Goal: Task Accomplishment & Management: Use online tool/utility

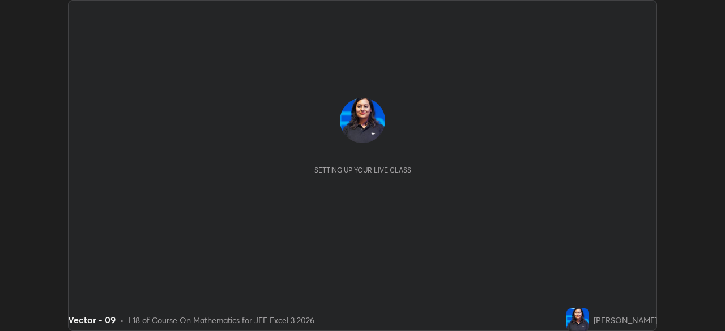
scroll to position [331, 724]
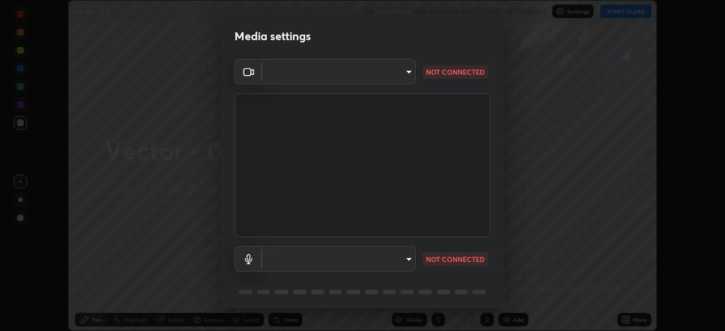
type input "92c397386f886fe799a4c583ca1e1c0e7d4a0c30fb7797d0dd299bb1a2781828"
type input "default"
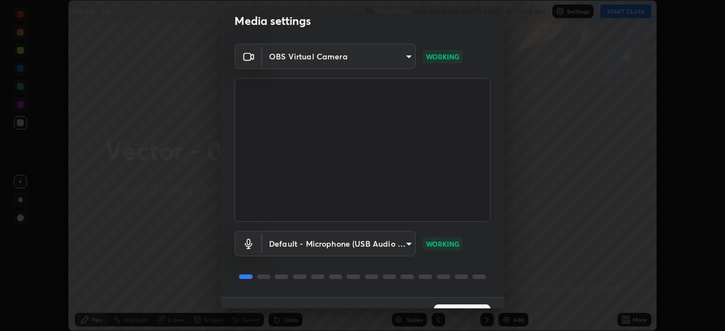
scroll to position [40, 0]
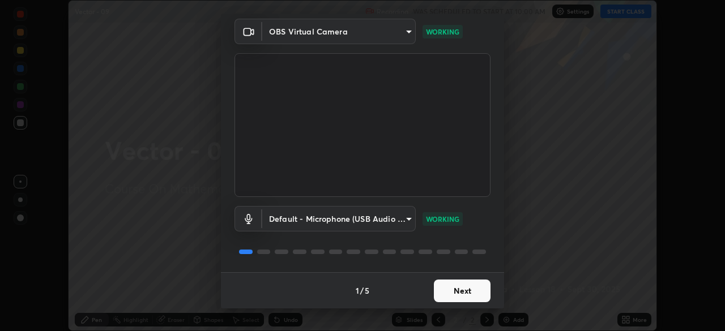
click at [476, 292] on button "Next" at bounding box center [462, 291] width 57 height 23
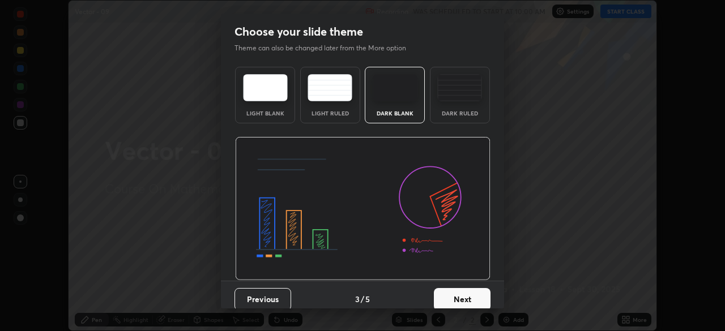
click at [472, 293] on button "Next" at bounding box center [462, 299] width 57 height 23
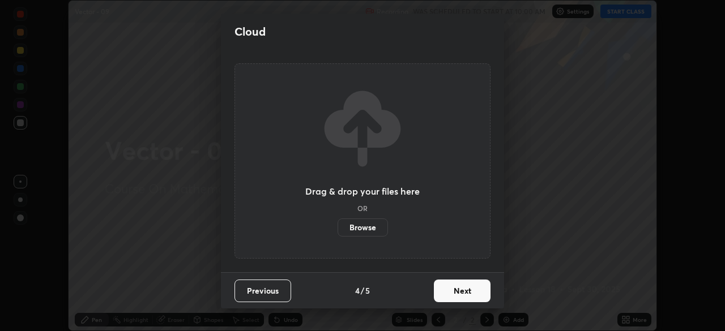
click at [470, 294] on button "Next" at bounding box center [462, 291] width 57 height 23
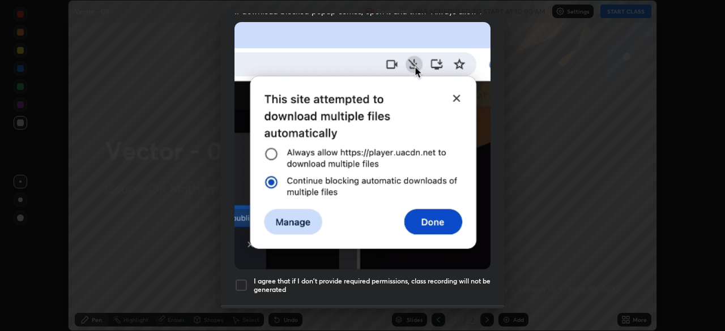
scroll to position [249, 0]
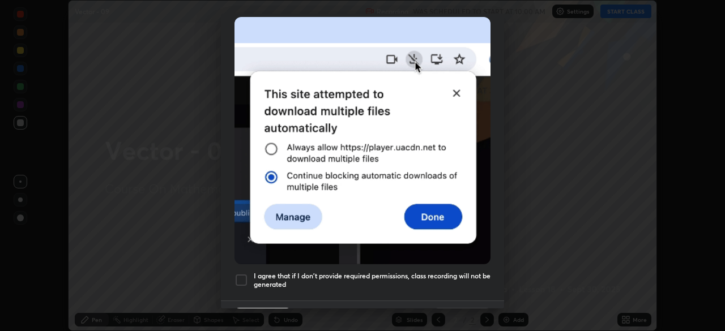
click at [441, 272] on h5 "I agree that if I don't provide required permissions, class recording will not …" at bounding box center [372, 281] width 237 height 18
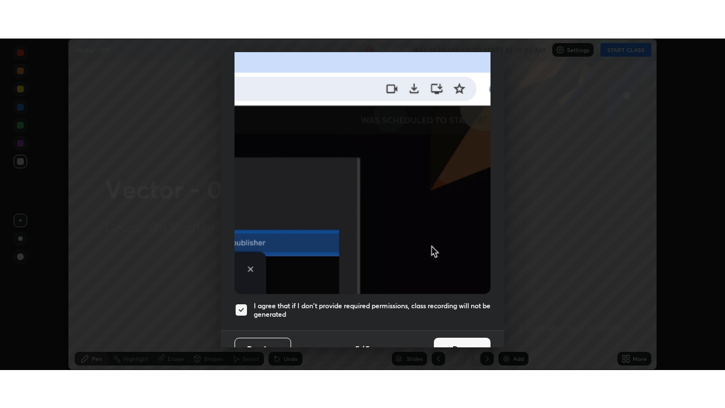
scroll to position [271, 0]
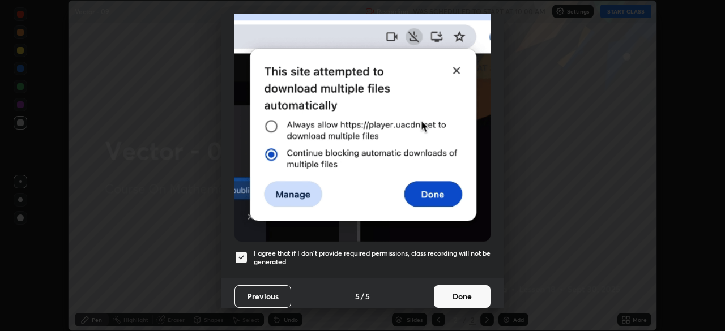
click at [480, 293] on button "Done" at bounding box center [462, 296] width 57 height 23
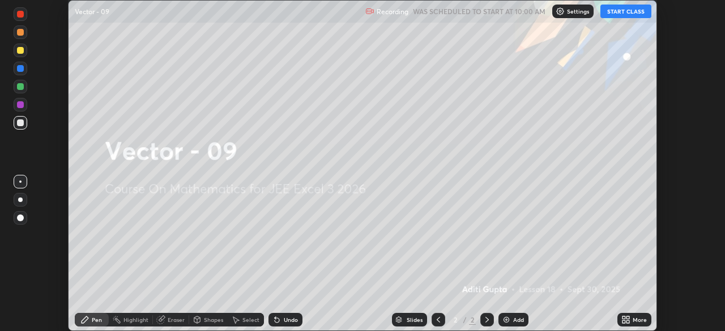
click at [615, 13] on button "START CLASS" at bounding box center [625, 12] width 51 height 14
click at [628, 318] on icon at bounding box center [627, 318] width 3 height 3
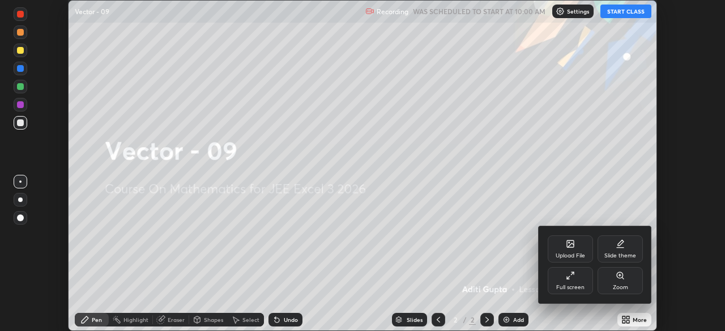
click at [570, 293] on div "Full screen" at bounding box center [570, 280] width 45 height 27
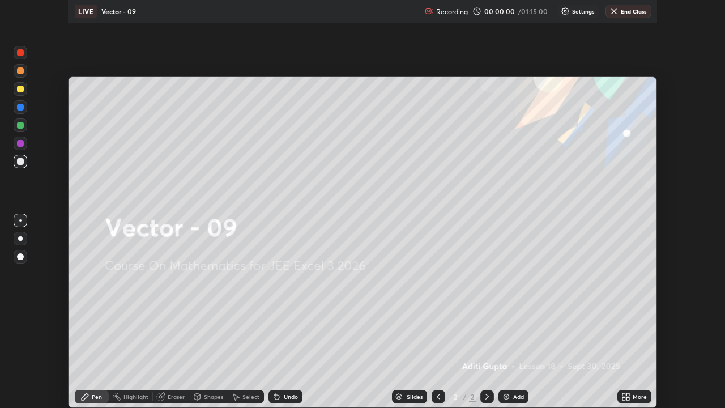
scroll to position [408, 725]
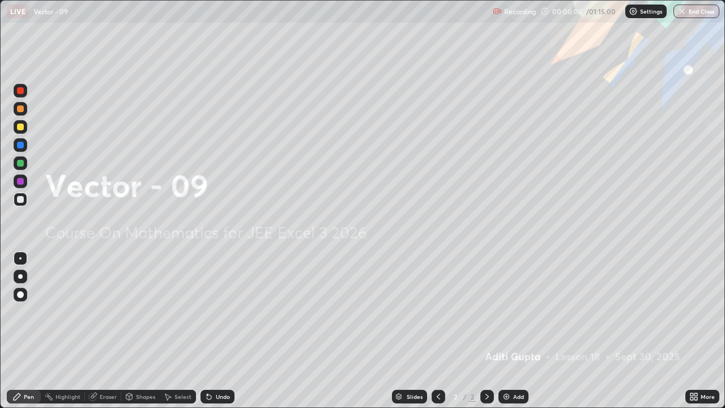
click at [514, 331] on div "Add" at bounding box center [518, 397] width 11 height 6
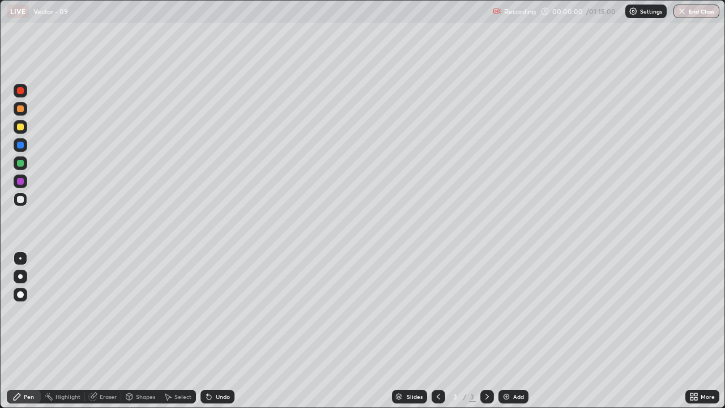
click at [513, 331] on div "Add" at bounding box center [518, 397] width 11 height 6
click at [513, 331] on div "Add" at bounding box center [513, 397] width 30 height 14
click at [511, 331] on div "Add" at bounding box center [513, 397] width 30 height 14
click at [512, 331] on div "Add" at bounding box center [513, 397] width 30 height 14
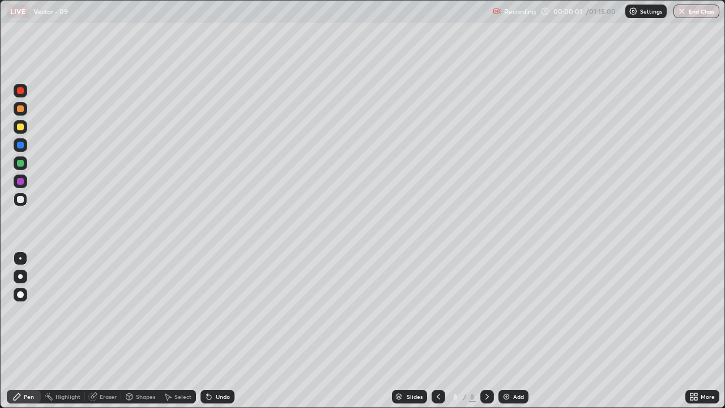
click at [511, 331] on div "Add" at bounding box center [513, 397] width 30 height 14
click at [510, 331] on div "Add" at bounding box center [513, 397] width 30 height 14
click at [512, 331] on div "Add" at bounding box center [513, 397] width 30 height 14
click at [511, 331] on div "Add" at bounding box center [513, 397] width 30 height 14
click at [512, 331] on div "Add" at bounding box center [513, 397] width 30 height 14
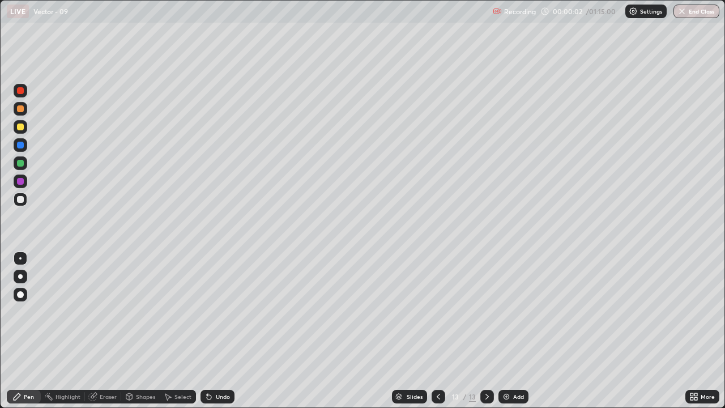
click at [511, 331] on div "Add" at bounding box center [513, 397] width 30 height 14
click at [513, 331] on div "Add" at bounding box center [518, 397] width 11 height 6
click at [408, 331] on div "Slides" at bounding box center [415, 397] width 16 height 6
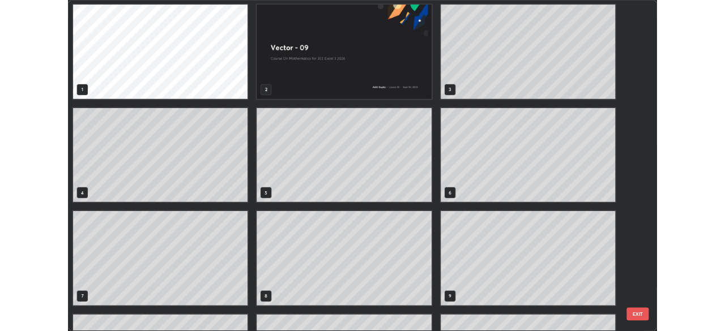
scroll to position [0, 0]
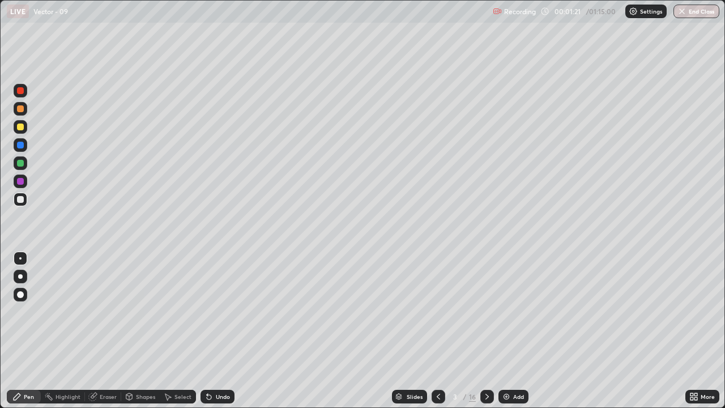
click at [20, 109] on div at bounding box center [20, 108] width 7 height 7
click at [23, 197] on div at bounding box center [20, 199] width 7 height 7
click at [25, 166] on div at bounding box center [21, 163] width 14 height 14
click at [209, 331] on icon at bounding box center [209, 397] width 5 height 5
click at [23, 132] on div at bounding box center [21, 127] width 14 height 14
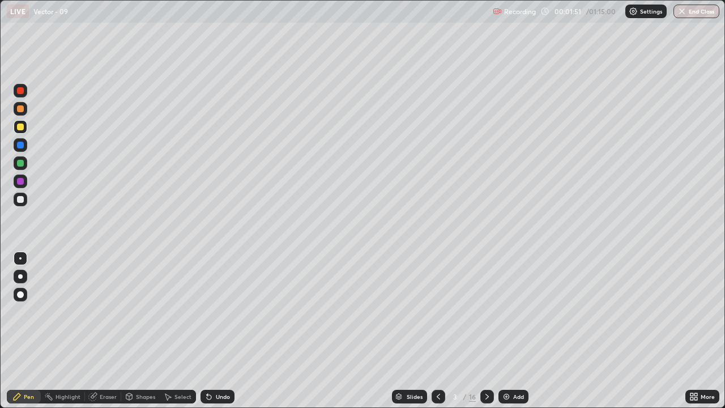
click at [107, 331] on div "Eraser" at bounding box center [108, 397] width 17 height 6
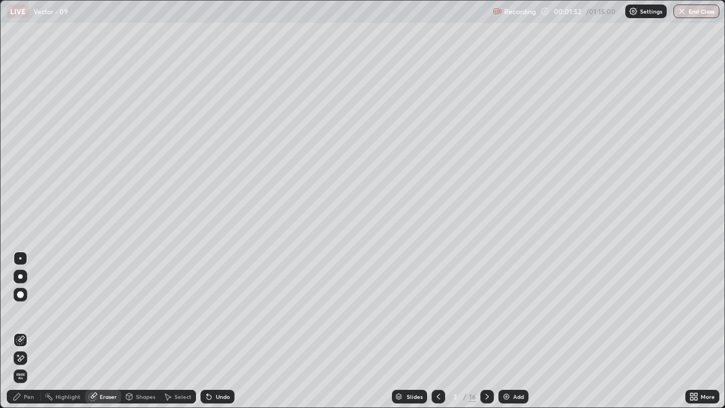
click at [207, 331] on icon at bounding box center [209, 397] width 5 height 5
click at [208, 331] on icon at bounding box center [209, 397] width 5 height 5
click at [207, 331] on icon at bounding box center [209, 397] width 5 height 5
click at [210, 331] on icon at bounding box center [208, 396] width 9 height 9
click at [211, 331] on icon at bounding box center [208, 396] width 9 height 9
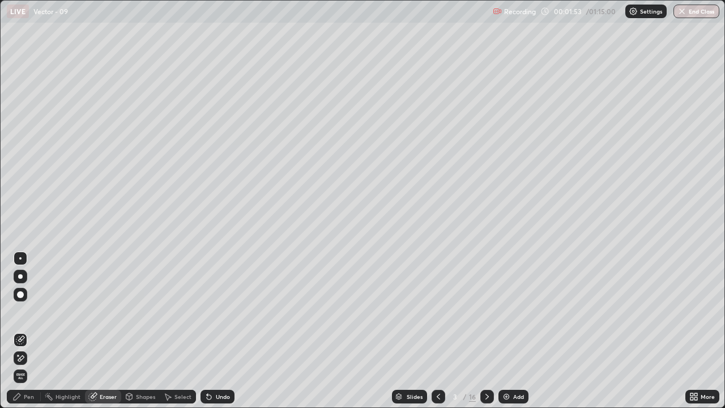
click at [214, 331] on div "Undo" at bounding box center [218, 397] width 34 height 14
click at [216, 331] on div "Undo" at bounding box center [223, 397] width 14 height 6
click at [214, 331] on div "Undo" at bounding box center [218, 397] width 34 height 14
click at [212, 331] on div "Undo" at bounding box center [218, 397] width 34 height 14
click at [211, 331] on icon at bounding box center [208, 396] width 9 height 9
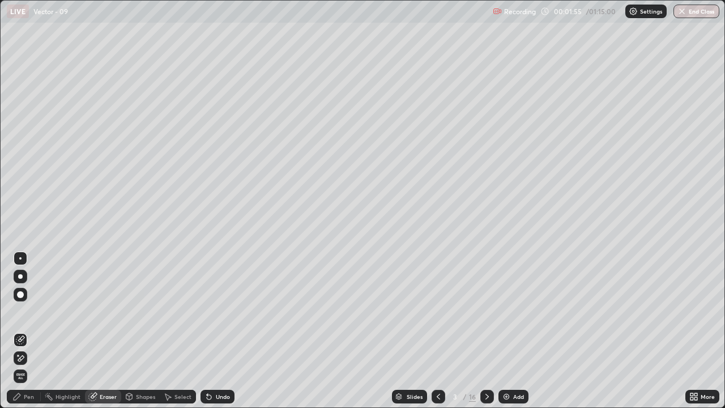
click at [27, 331] on div "Pen" at bounding box center [29, 397] width 10 height 6
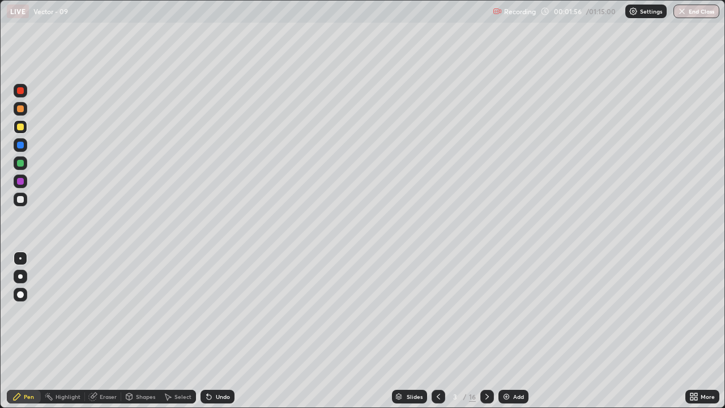
click at [23, 201] on div at bounding box center [20, 199] width 7 height 7
click at [23, 166] on div at bounding box center [21, 163] width 14 height 14
click at [23, 129] on div at bounding box center [20, 126] width 7 height 7
click at [21, 202] on div at bounding box center [20, 199] width 7 height 7
click at [22, 184] on div at bounding box center [20, 181] width 7 height 7
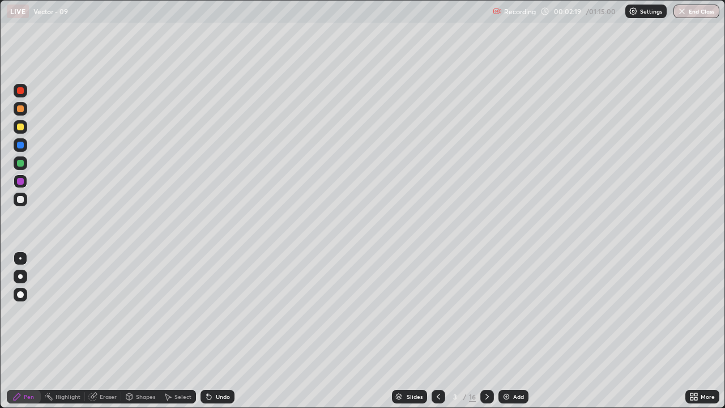
click at [22, 202] on div at bounding box center [20, 199] width 7 height 7
click at [25, 182] on div at bounding box center [21, 181] width 14 height 14
click at [23, 202] on div at bounding box center [20, 199] width 7 height 7
click at [21, 163] on div at bounding box center [20, 163] width 7 height 7
click at [107, 331] on div "Eraser" at bounding box center [108, 397] width 17 height 6
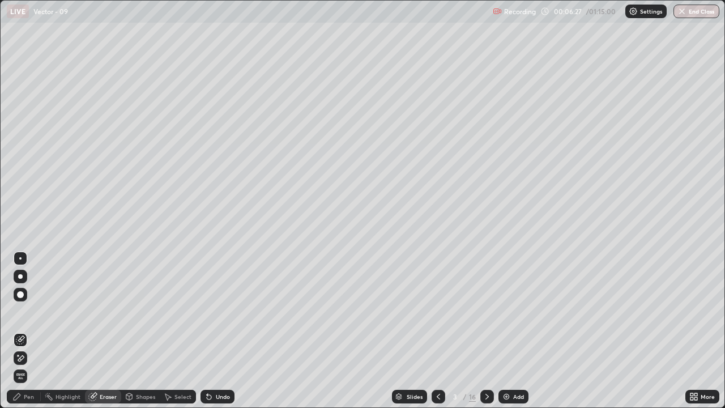
click at [21, 331] on icon at bounding box center [16, 396] width 9 height 9
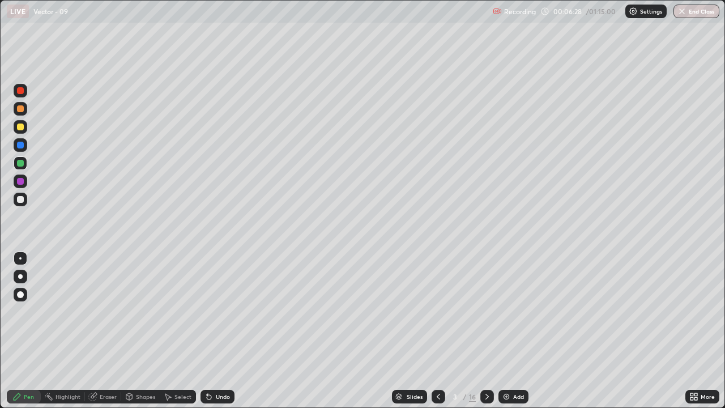
click at [21, 199] on div at bounding box center [20, 199] width 7 height 7
click at [486, 331] on icon at bounding box center [487, 396] width 9 height 9
click at [24, 113] on div at bounding box center [21, 109] width 14 height 14
click at [20, 200] on div at bounding box center [20, 199] width 7 height 7
click at [21, 167] on div at bounding box center [21, 163] width 14 height 14
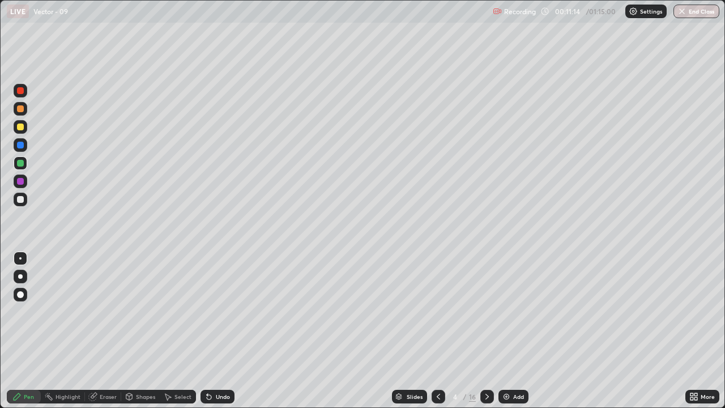
click at [214, 331] on div "Undo" at bounding box center [218, 397] width 34 height 14
click at [213, 331] on div "Undo" at bounding box center [218, 397] width 34 height 14
click at [21, 184] on div at bounding box center [20, 181] width 7 height 7
click at [207, 331] on icon at bounding box center [207, 394] width 1 height 1
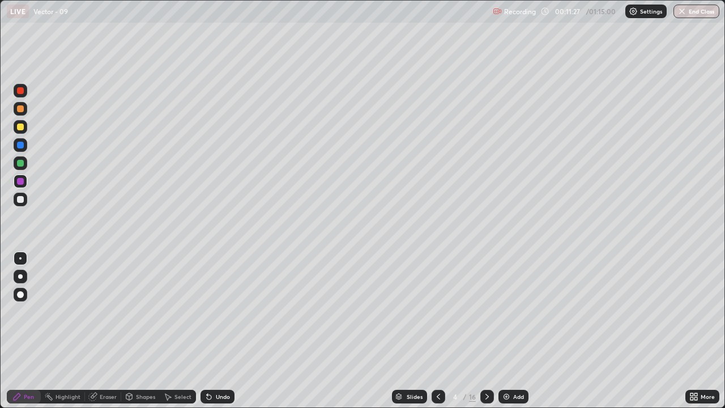
click at [20, 127] on div at bounding box center [20, 126] width 7 height 7
click at [19, 95] on div at bounding box center [21, 91] width 14 height 14
click at [22, 202] on div at bounding box center [20, 199] width 7 height 7
click at [24, 183] on div at bounding box center [21, 181] width 14 height 14
click at [27, 201] on div at bounding box center [21, 200] width 14 height 14
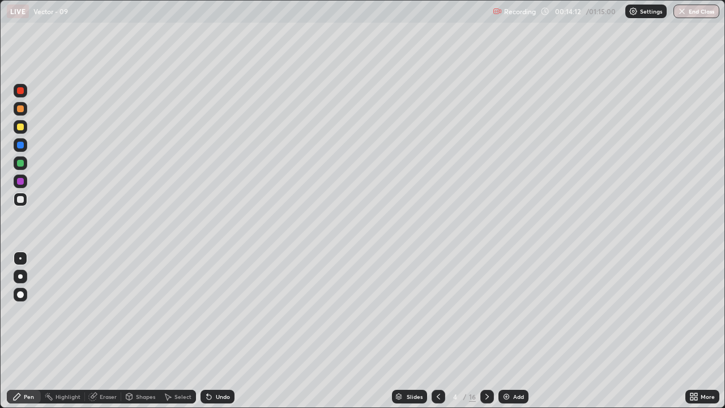
click at [23, 146] on div at bounding box center [20, 145] width 7 height 7
click at [23, 200] on div at bounding box center [20, 199] width 7 height 7
click at [21, 127] on div at bounding box center [20, 126] width 7 height 7
click at [23, 201] on div at bounding box center [20, 199] width 7 height 7
click at [486, 331] on icon at bounding box center [487, 396] width 9 height 9
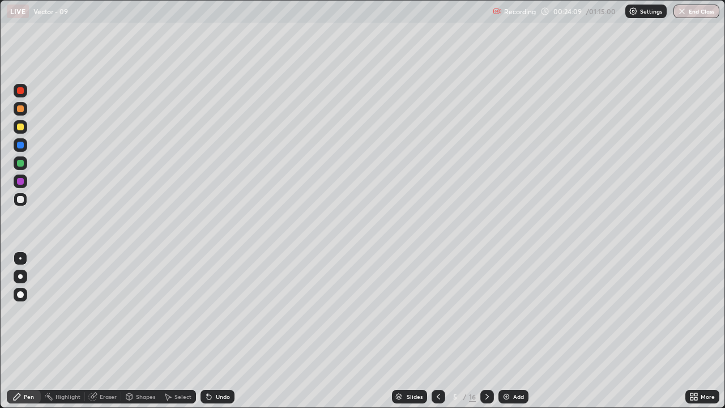
click at [22, 181] on div at bounding box center [20, 181] width 7 height 7
click at [229, 331] on div "Undo" at bounding box center [218, 397] width 34 height 14
click at [21, 200] on div at bounding box center [20, 199] width 7 height 7
click at [218, 331] on div "Undo" at bounding box center [223, 397] width 14 height 6
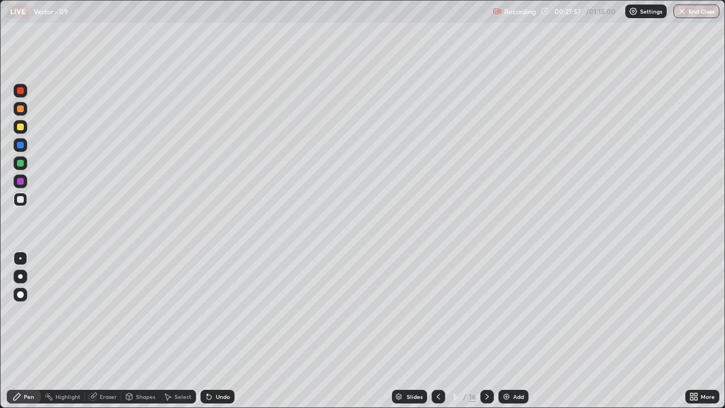
click at [217, 331] on div "Undo" at bounding box center [223, 397] width 14 height 6
click at [488, 331] on icon at bounding box center [487, 396] width 9 height 9
click at [20, 109] on div at bounding box center [20, 108] width 7 height 7
click at [21, 199] on div at bounding box center [20, 199] width 7 height 7
click at [220, 331] on div "Undo" at bounding box center [218, 397] width 34 height 14
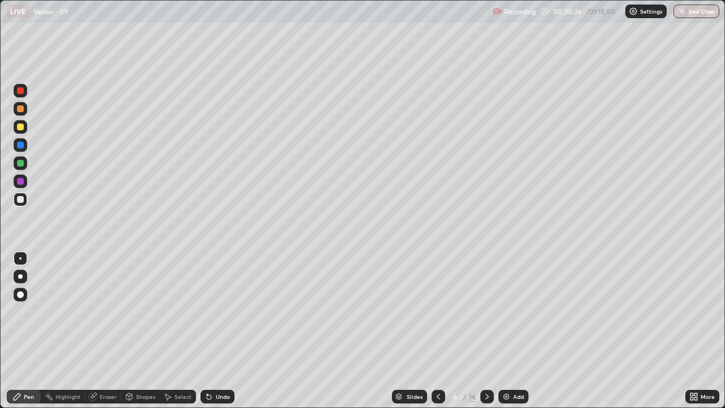
click at [222, 331] on div "Undo" at bounding box center [223, 397] width 14 height 6
click at [113, 331] on div "Eraser" at bounding box center [108, 397] width 17 height 6
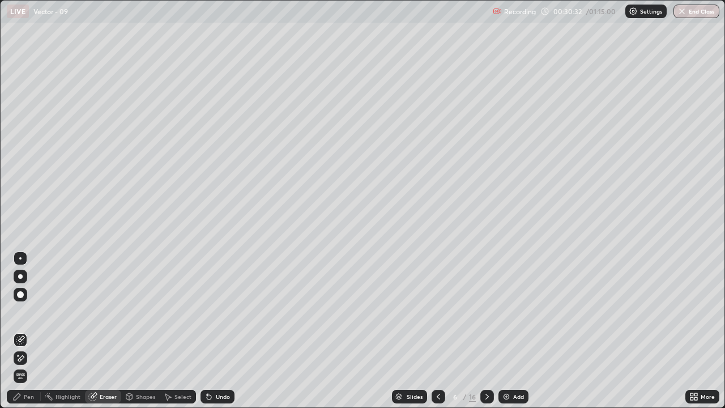
click at [31, 331] on div "Pen" at bounding box center [29, 397] width 10 height 6
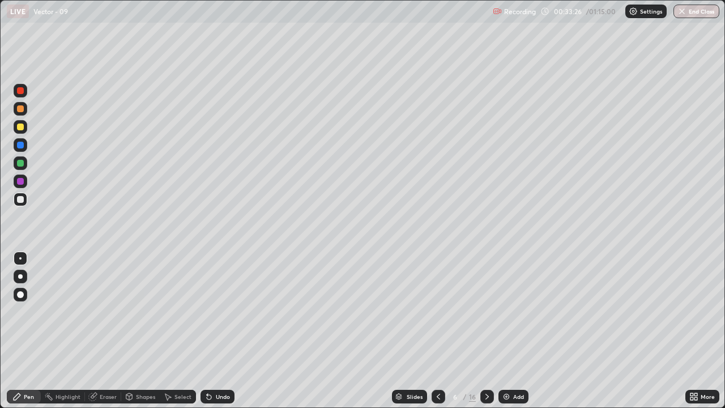
click at [489, 331] on icon at bounding box center [487, 396] width 9 height 9
click at [207, 331] on icon at bounding box center [207, 394] width 1 height 1
click at [437, 331] on icon at bounding box center [438, 396] width 9 height 9
click at [488, 331] on icon at bounding box center [487, 396] width 9 height 9
click at [486, 331] on icon at bounding box center [486, 397] width 3 height 6
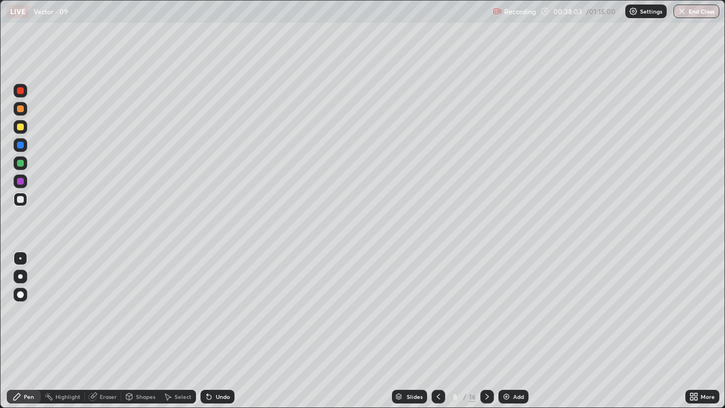
click at [22, 114] on div at bounding box center [21, 109] width 14 height 14
click at [25, 200] on div at bounding box center [21, 200] width 14 height 14
click at [437, 331] on icon at bounding box center [438, 396] width 9 height 9
click at [487, 331] on div at bounding box center [487, 397] width 14 height 14
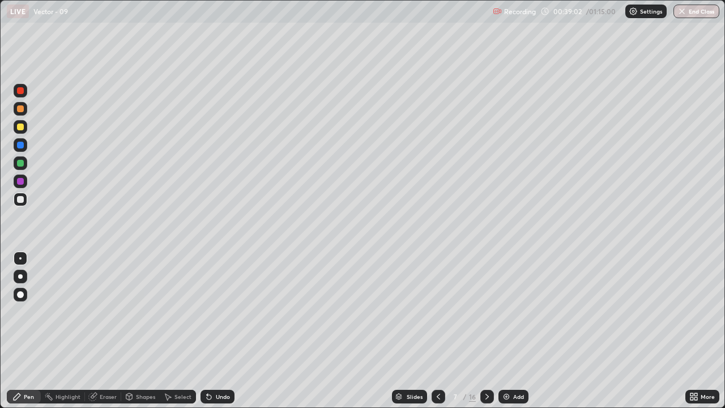
click at [486, 331] on icon at bounding box center [487, 396] width 9 height 9
click at [487, 331] on icon at bounding box center [487, 396] width 9 height 9
click at [20, 127] on div at bounding box center [20, 126] width 7 height 7
click at [223, 331] on div "Undo" at bounding box center [218, 397] width 34 height 14
click at [224, 331] on div "Undo" at bounding box center [223, 397] width 14 height 6
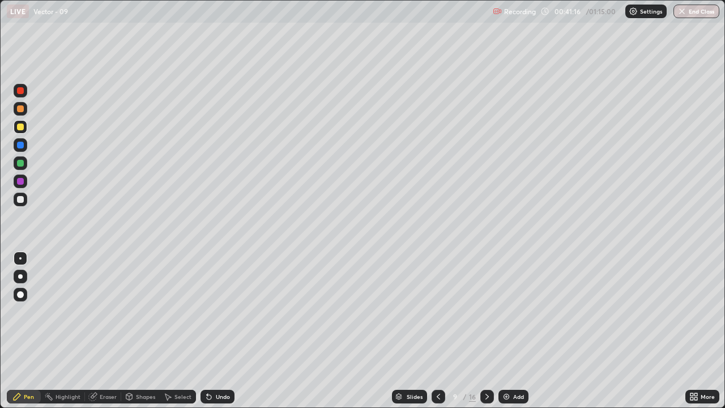
click at [226, 331] on div "Undo" at bounding box center [223, 397] width 14 height 6
click at [225, 331] on div "Undo" at bounding box center [223, 397] width 14 height 6
click at [24, 204] on div at bounding box center [21, 200] width 14 height 14
click at [113, 331] on div "Eraser" at bounding box center [108, 397] width 17 height 6
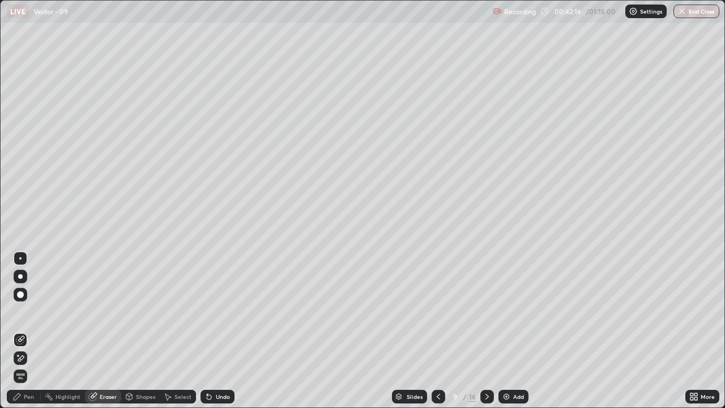
click at [31, 331] on div "Pen" at bounding box center [29, 397] width 10 height 6
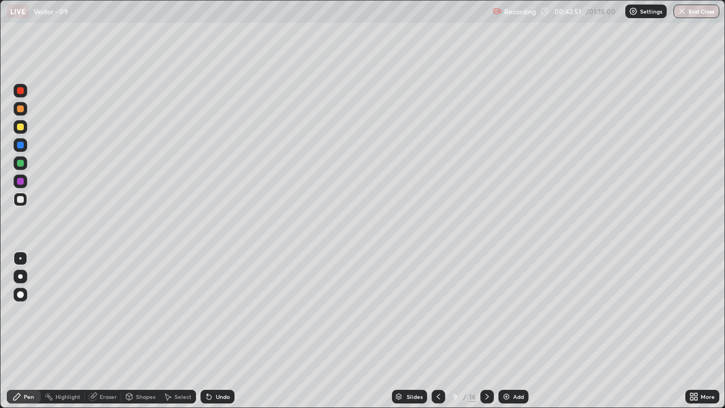
click at [220, 331] on div "Undo" at bounding box center [223, 397] width 14 height 6
click at [218, 331] on div "Undo" at bounding box center [218, 397] width 34 height 14
click at [488, 331] on icon at bounding box center [487, 396] width 9 height 9
click at [24, 131] on div at bounding box center [21, 127] width 14 height 14
click at [21, 199] on div at bounding box center [20, 199] width 7 height 7
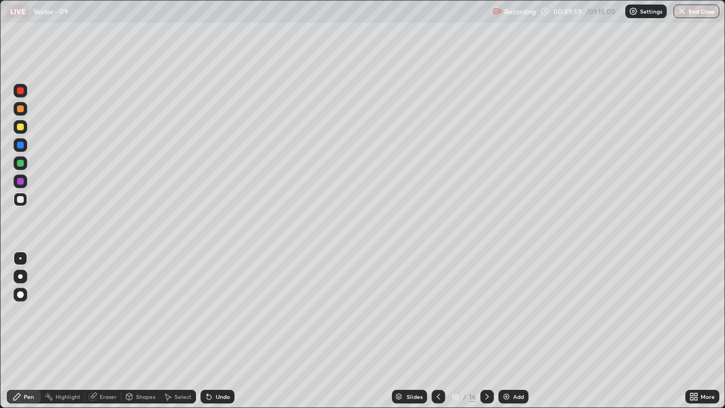
click at [22, 184] on div at bounding box center [20, 181] width 7 height 7
click at [20, 127] on div at bounding box center [20, 126] width 7 height 7
click at [22, 199] on div at bounding box center [20, 199] width 7 height 7
click at [491, 331] on div at bounding box center [487, 397] width 14 height 14
click at [21, 128] on div at bounding box center [20, 126] width 7 height 7
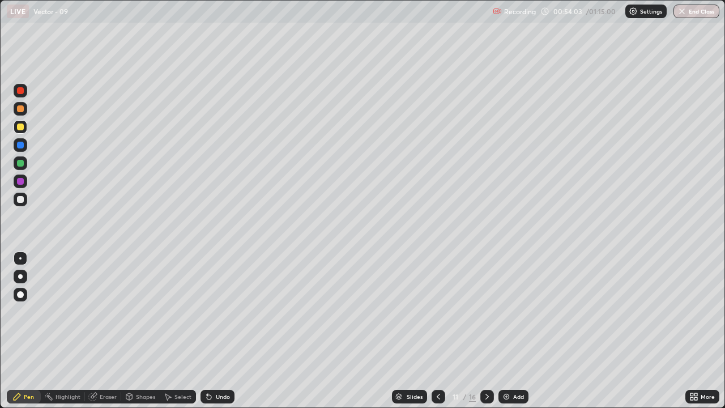
click at [25, 197] on div at bounding box center [21, 200] width 14 height 14
click at [22, 165] on div at bounding box center [20, 163] width 7 height 7
click at [20, 127] on div at bounding box center [20, 126] width 7 height 7
click at [21, 199] on div at bounding box center [20, 199] width 7 height 7
click at [21, 165] on div at bounding box center [20, 163] width 7 height 7
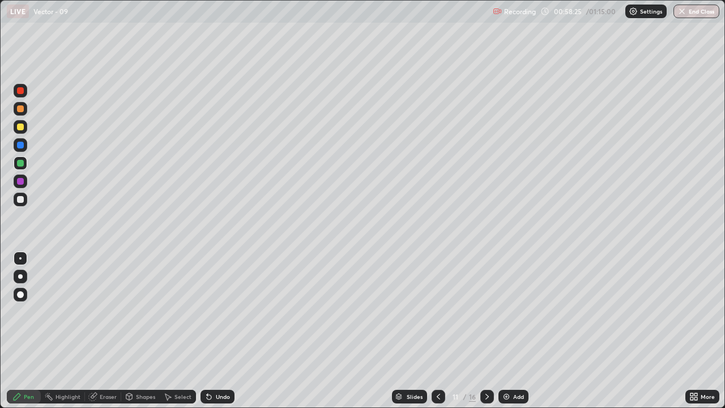
click at [20, 182] on div at bounding box center [20, 181] width 7 height 7
click at [23, 146] on div at bounding box center [20, 145] width 7 height 7
click at [23, 197] on div at bounding box center [20, 199] width 7 height 7
click at [216, 331] on div "Undo" at bounding box center [223, 397] width 14 height 6
click at [214, 331] on div "Undo" at bounding box center [218, 397] width 34 height 14
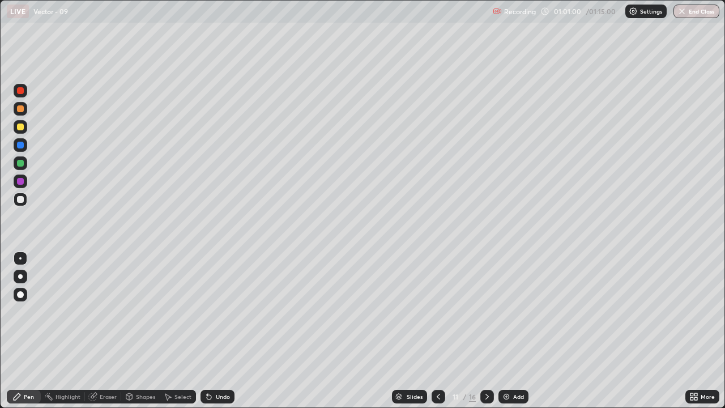
click at [214, 331] on div "Undo" at bounding box center [218, 397] width 34 height 14
click at [486, 331] on icon at bounding box center [487, 396] width 9 height 9
click at [220, 331] on div "Undo" at bounding box center [223, 397] width 14 height 6
click at [223, 331] on div "Undo" at bounding box center [223, 397] width 14 height 6
click at [20, 127] on div at bounding box center [20, 126] width 7 height 7
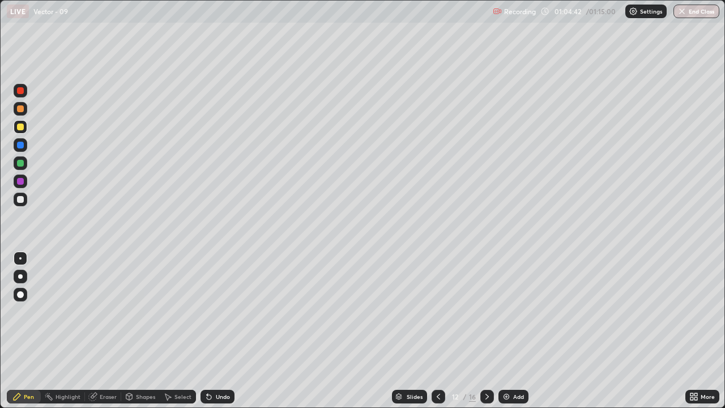
click at [21, 199] on div at bounding box center [20, 199] width 7 height 7
click at [21, 163] on div at bounding box center [20, 163] width 7 height 7
click at [25, 198] on div at bounding box center [21, 200] width 14 height 14
click at [216, 331] on div "Undo" at bounding box center [223, 397] width 14 height 6
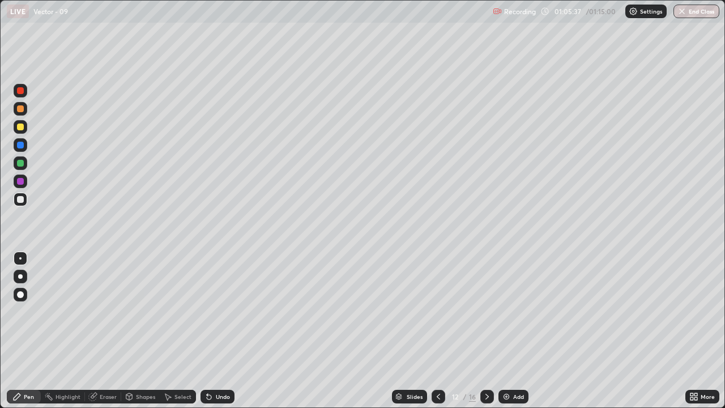
click at [216, 331] on div "Undo" at bounding box center [223, 397] width 14 height 6
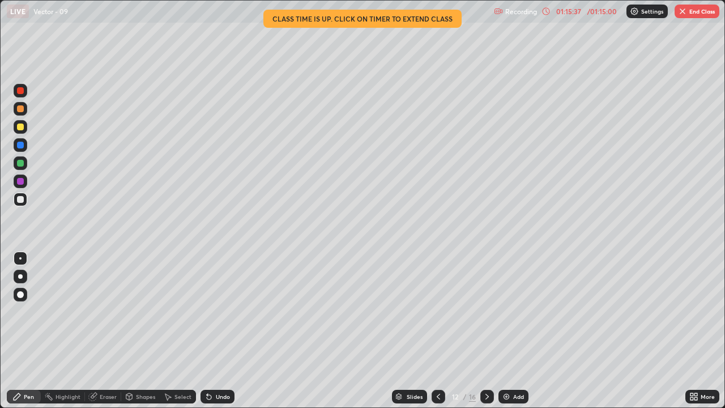
click at [696, 14] on button "End Class" at bounding box center [697, 12] width 45 height 14
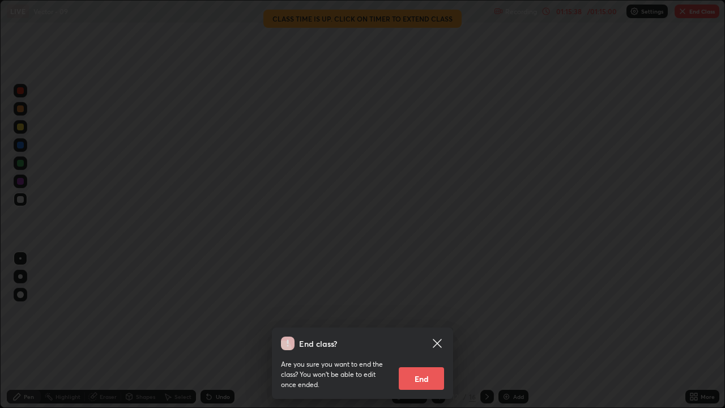
click at [422, 331] on button "End" at bounding box center [421, 378] width 45 height 23
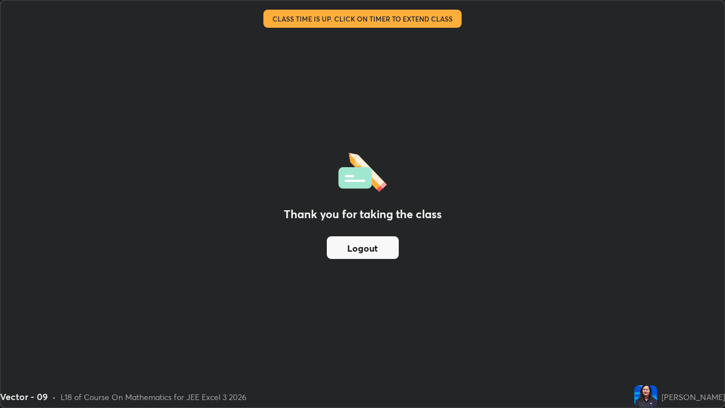
click at [589, 212] on div "Thank you for taking the class Logout" at bounding box center [363, 204] width 724 height 407
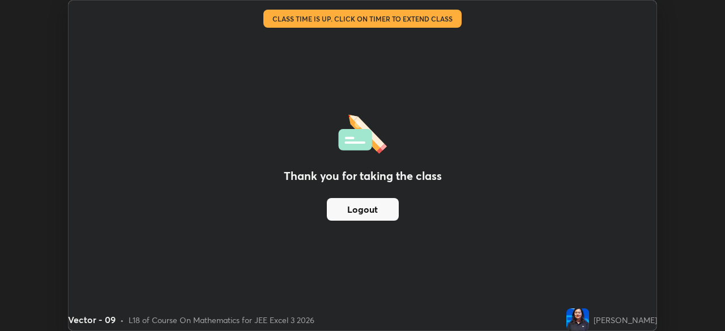
scroll to position [56311, 55918]
